Goal: Task Accomplishment & Management: Manage account settings

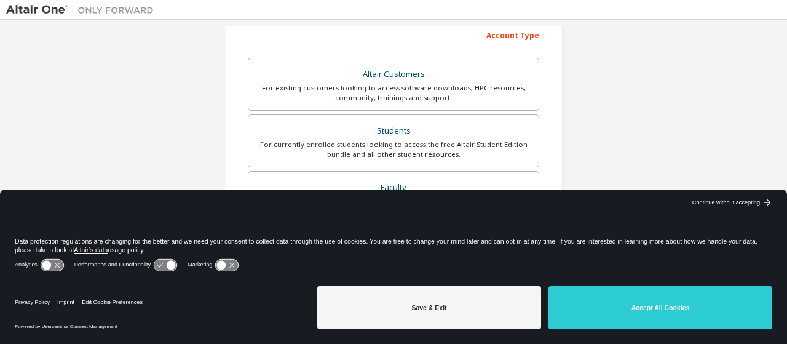
scroll to position [199, 0]
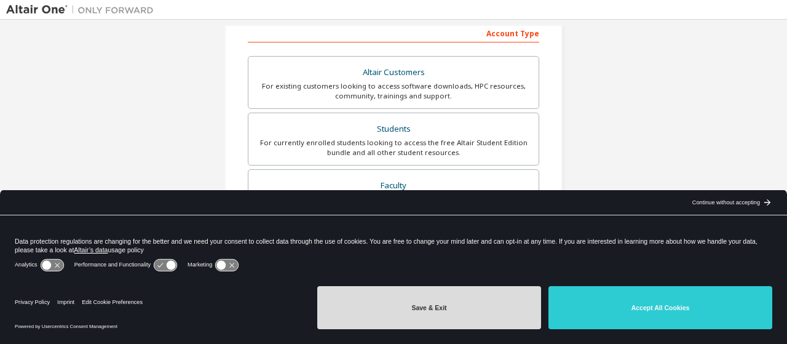
click at [436, 306] on button "Save & Exit" at bounding box center [429, 307] width 224 height 43
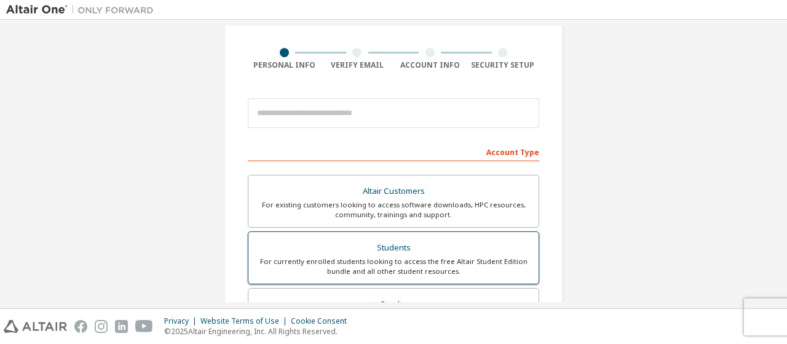
scroll to position [28, 0]
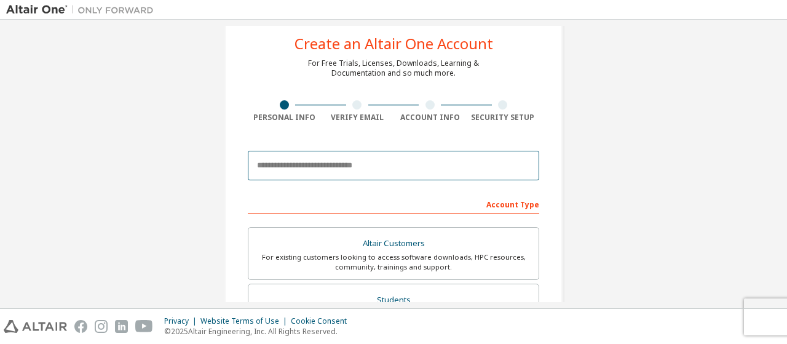
click at [339, 170] on input "email" at bounding box center [394, 166] width 292 height 30
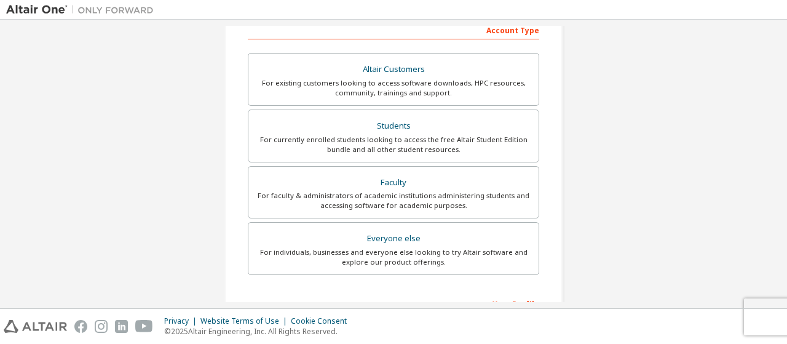
scroll to position [203, 0]
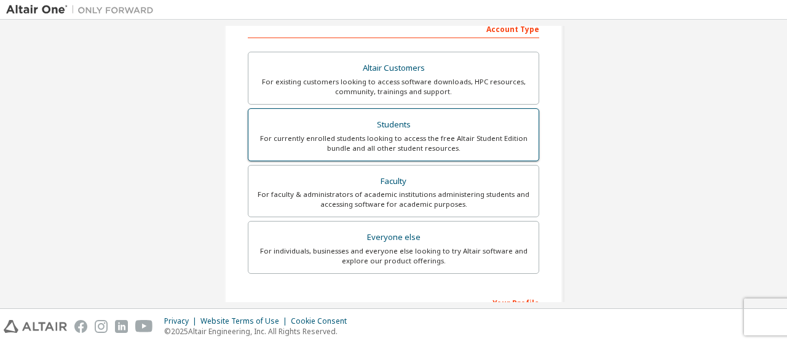
type input "**********"
click at [343, 122] on div "Students" at bounding box center [394, 124] width 276 height 17
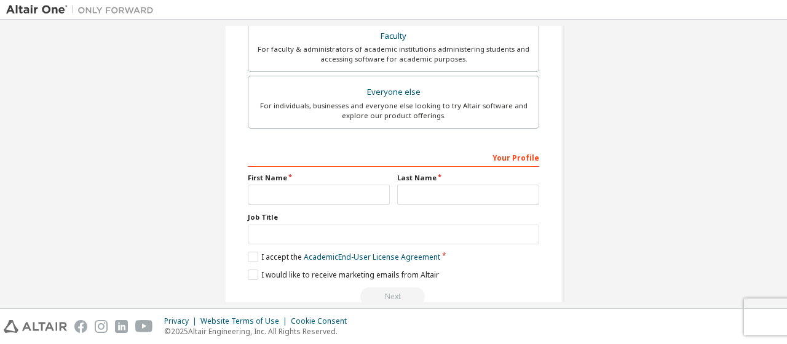
scroll to position [372, 0]
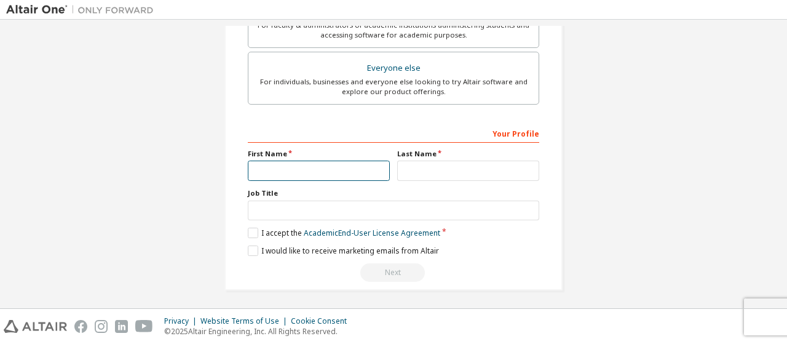
click at [319, 168] on input "text" at bounding box center [319, 171] width 142 height 20
type input "****"
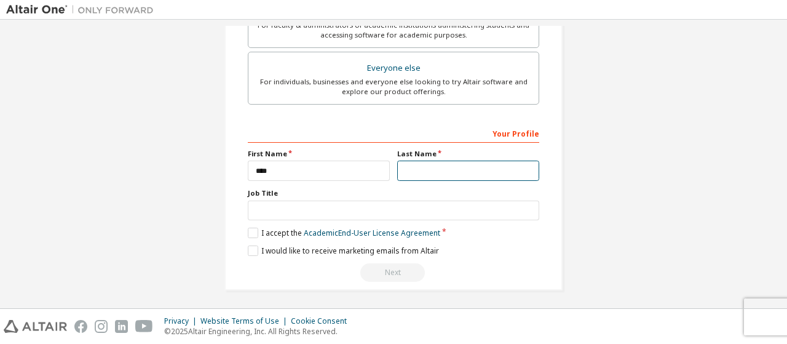
type input "*"
type input "******"
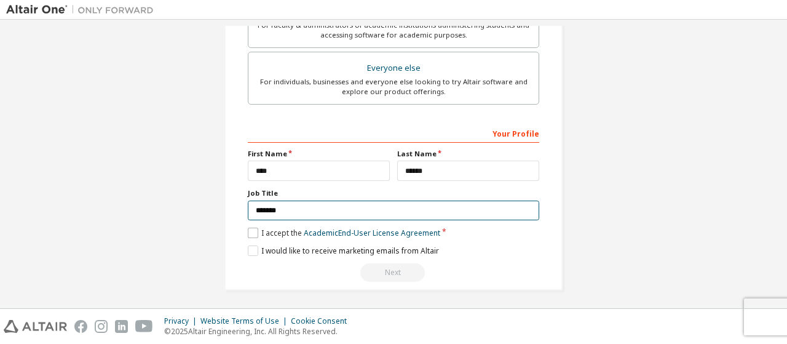
type input "*******"
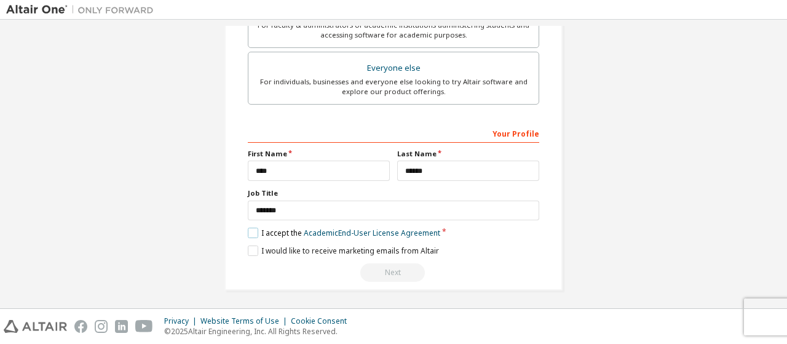
click at [261, 231] on label "I accept the Academic End-User License Agreement" at bounding box center [344, 233] width 193 height 10
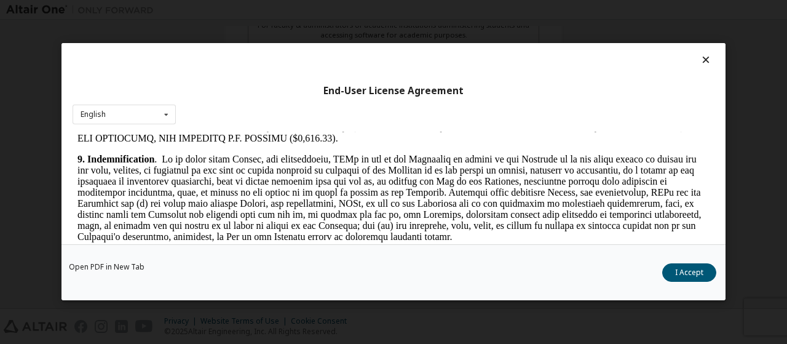
scroll to position [1519, 0]
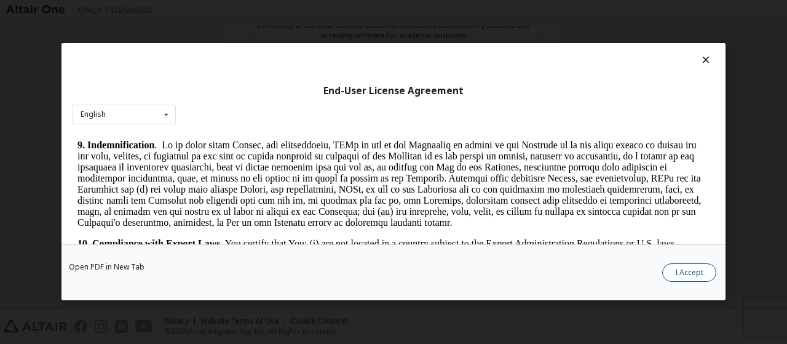
click at [695, 270] on button "I Accept" at bounding box center [689, 273] width 54 height 18
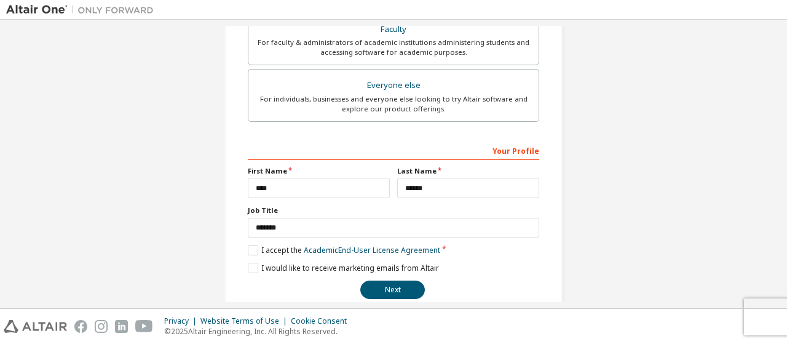
scroll to position [372, 0]
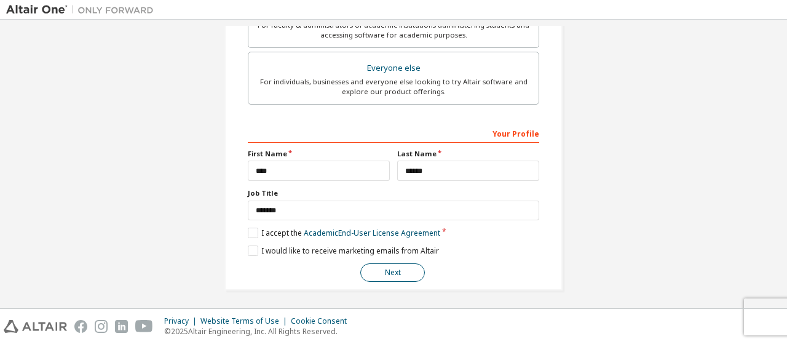
click at [410, 274] on button "Next" at bounding box center [392, 272] width 65 height 18
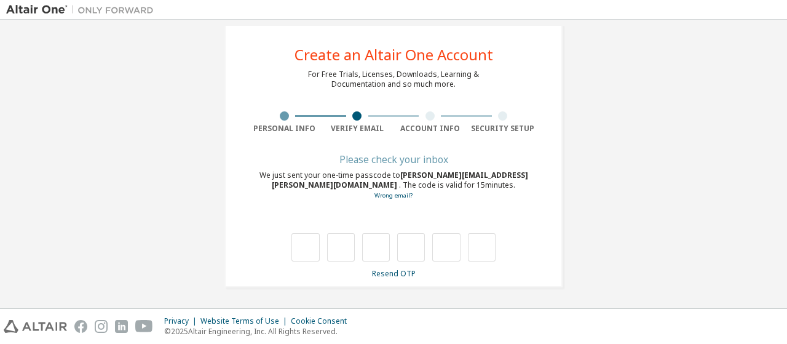
scroll to position [16, 0]
type input "*"
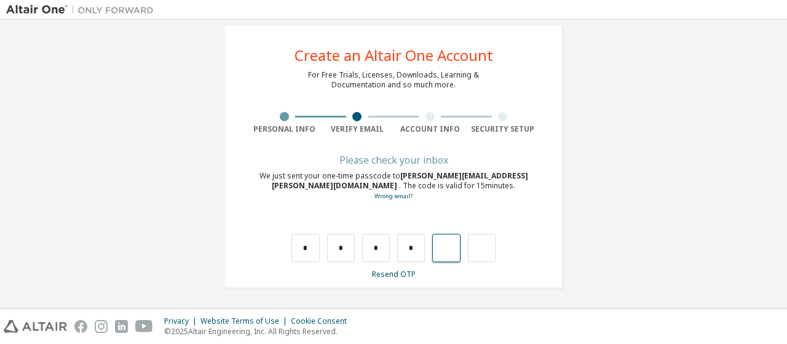
type input "*"
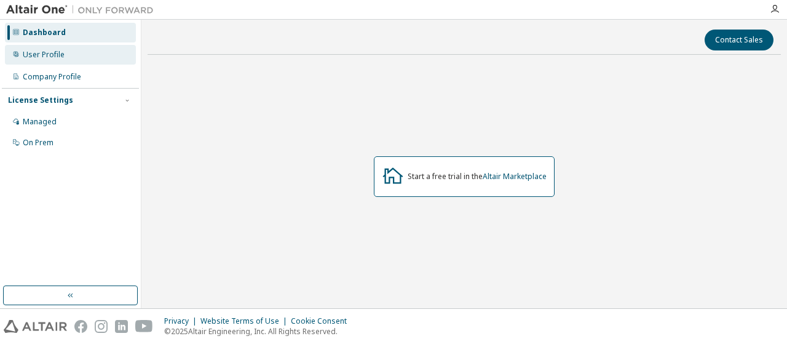
click at [87, 59] on div "User Profile" at bounding box center [70, 55] width 131 height 20
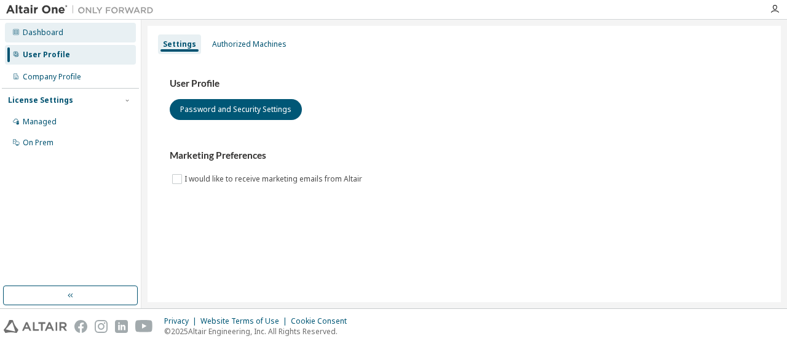
click at [82, 30] on div "Dashboard" at bounding box center [70, 33] width 131 height 20
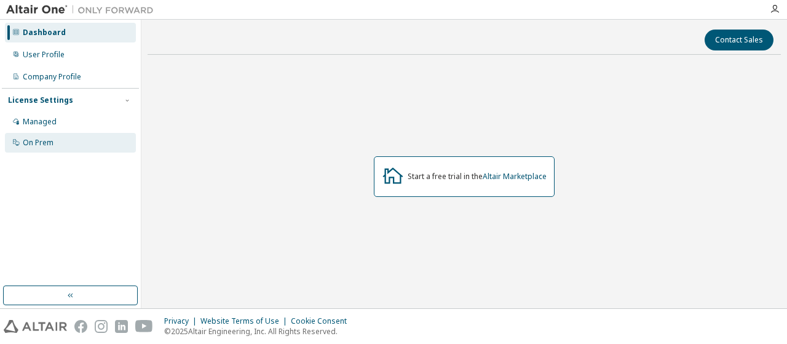
click at [54, 148] on div "On Prem" at bounding box center [70, 143] width 131 height 20
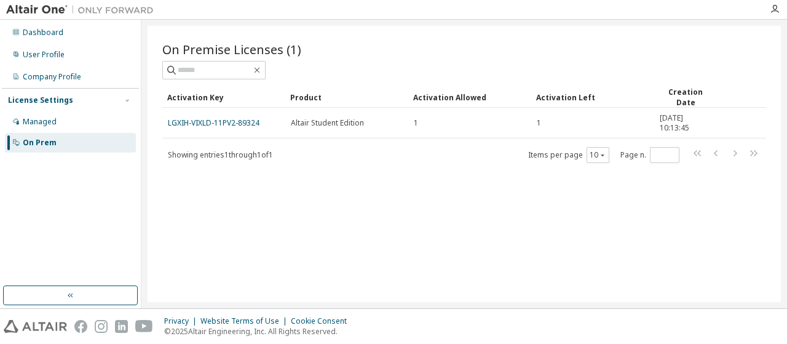
click at [201, 116] on td "LGXIH-VIXLD-11PV2-89324" at bounding box center [223, 123] width 123 height 31
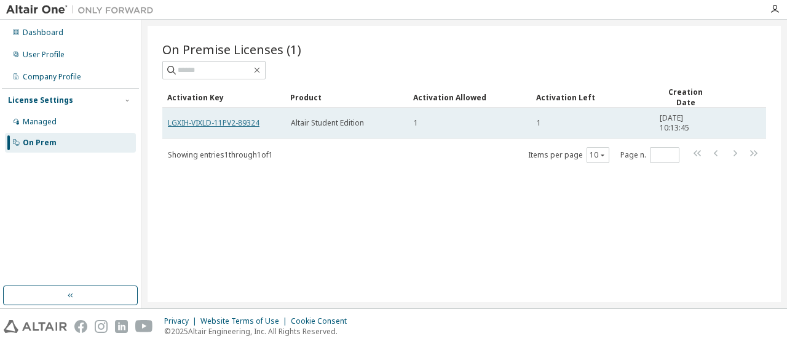
click at [217, 117] on link "LGXIH-VIXLD-11PV2-89324" at bounding box center [214, 122] width 92 height 10
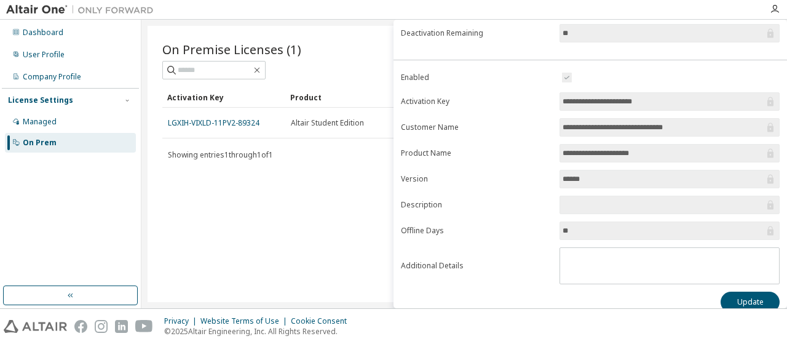
scroll to position [217, 0]
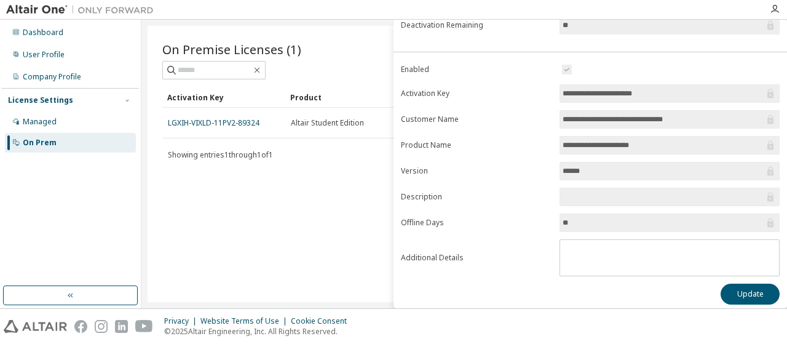
click at [318, 201] on div "On Premise Licenses (1) Clear Load Save Save As Field Operator Value Select fil…" at bounding box center [465, 164] width 634 height 276
click at [760, 288] on button "Update" at bounding box center [750, 294] width 59 height 21
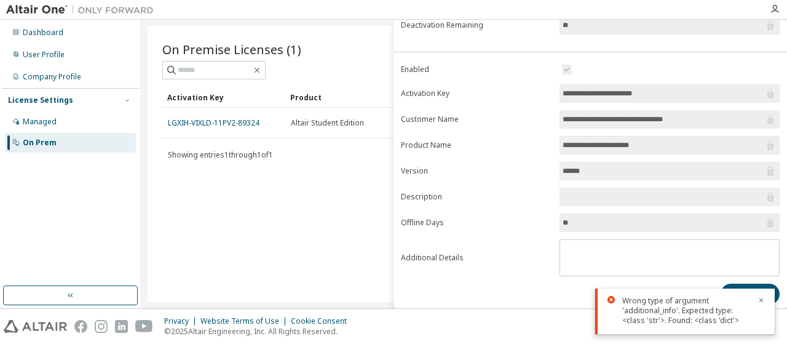
scroll to position [0, 0]
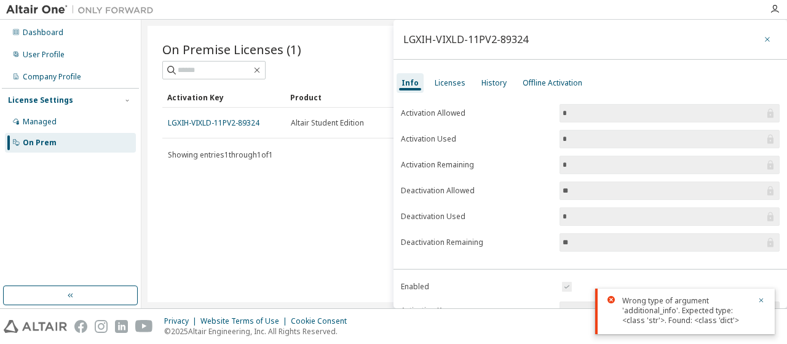
click at [766, 42] on icon "button" at bounding box center [767, 39] width 9 height 10
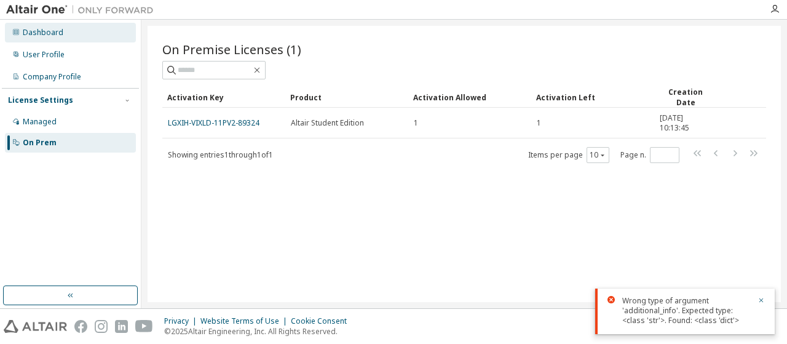
click at [40, 38] on div "Dashboard" at bounding box center [70, 33] width 131 height 20
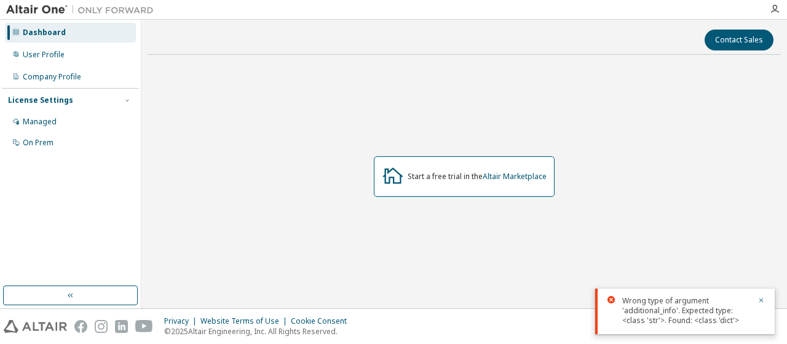
click at [42, 11] on img at bounding box center [83, 10] width 154 height 12
click at [52, 4] on img at bounding box center [83, 10] width 154 height 12
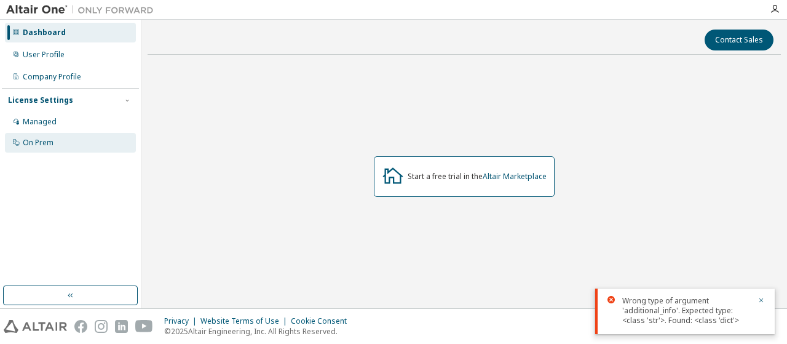
click at [41, 142] on div "On Prem" at bounding box center [38, 143] width 31 height 10
